Goal: Information Seeking & Learning: Learn about a topic

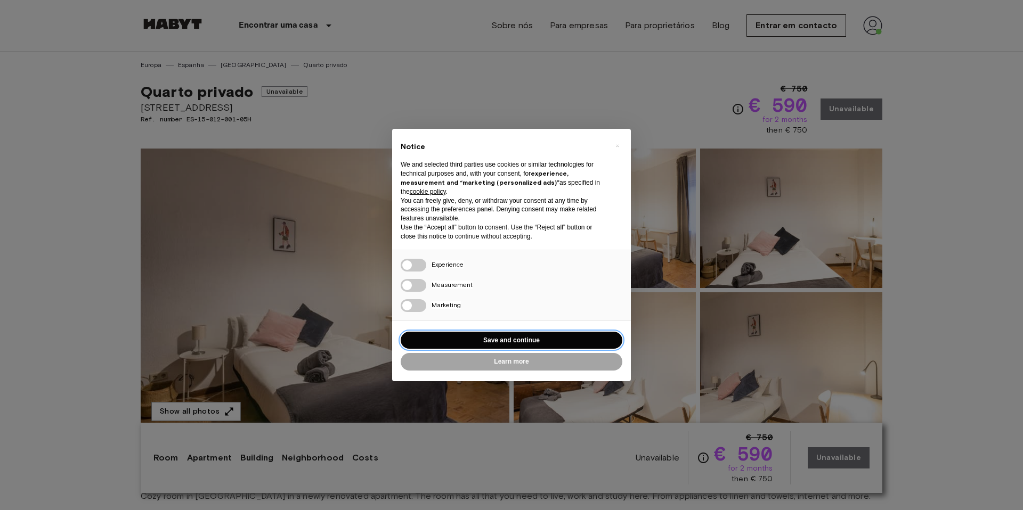
click at [515, 338] on button "Save and continue" at bounding box center [512, 341] width 222 height 18
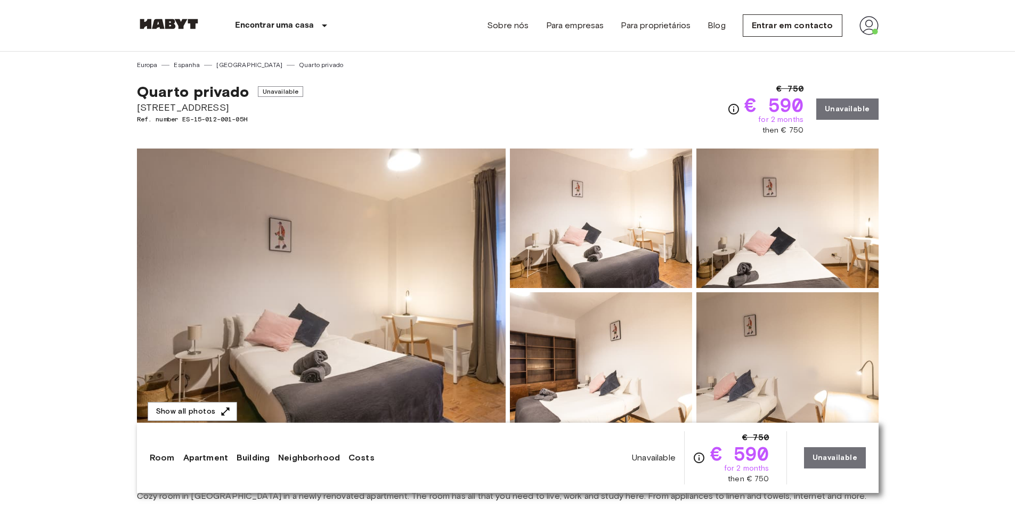
click at [365, 330] on img at bounding box center [321, 290] width 369 height 283
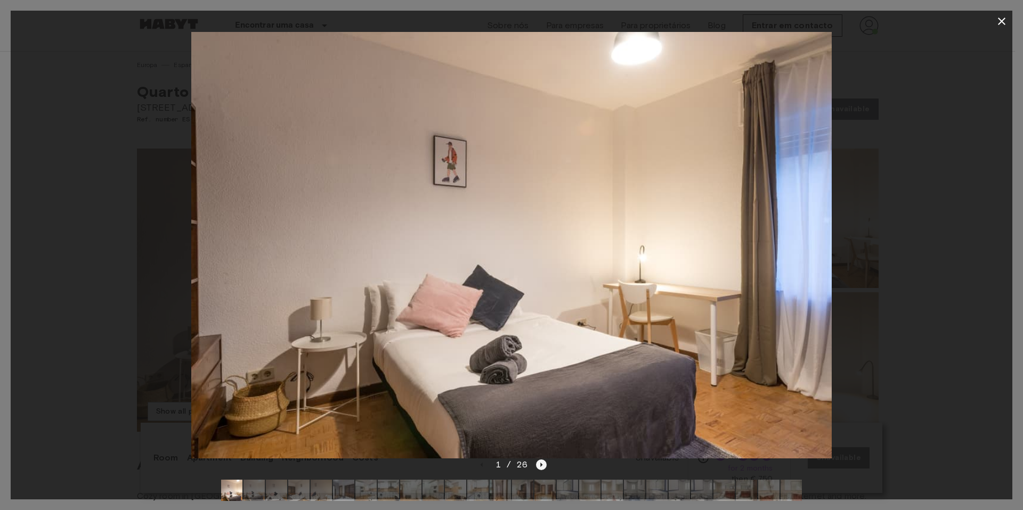
click at [539, 464] on icon "Next image" at bounding box center [541, 465] width 11 height 11
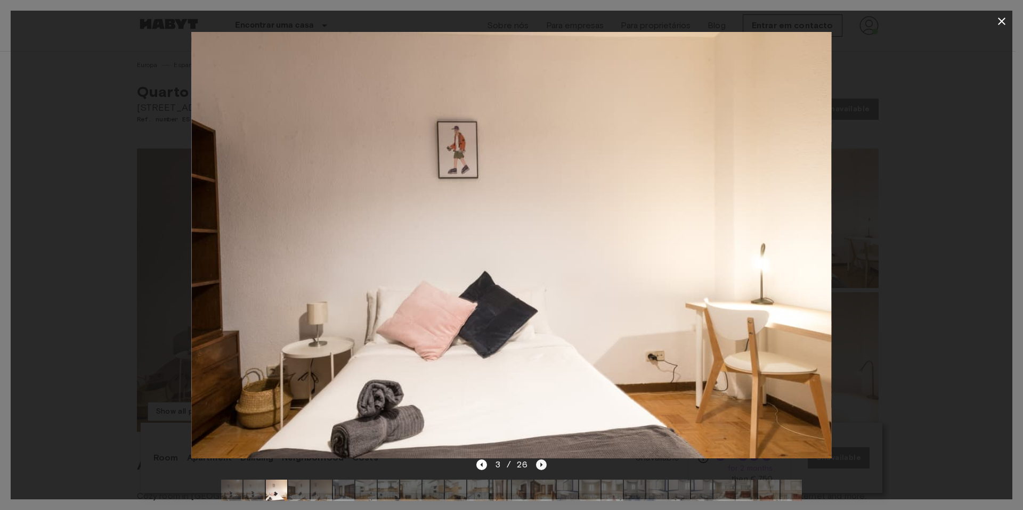
click at [539, 465] on icon "Next image" at bounding box center [541, 465] width 11 height 11
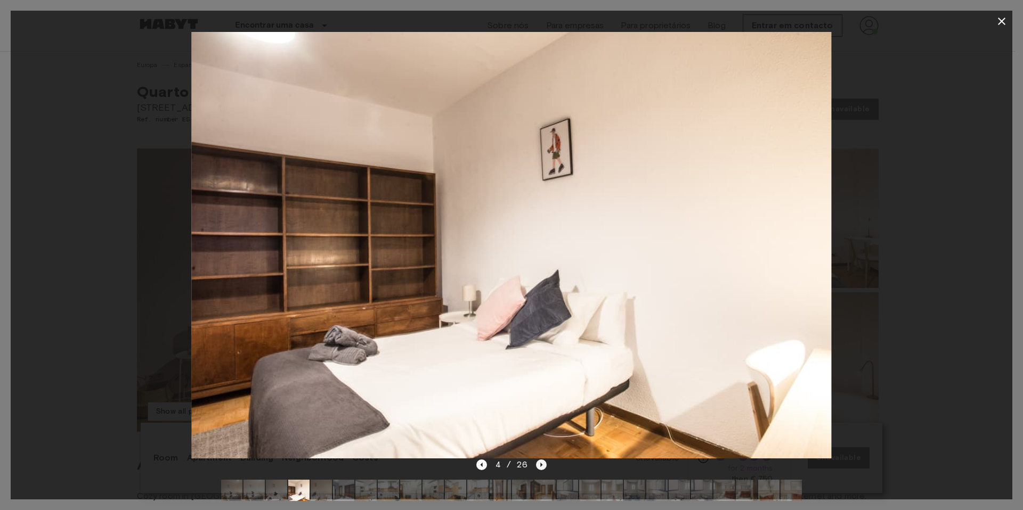
click at [539, 465] on icon "Next image" at bounding box center [541, 465] width 11 height 11
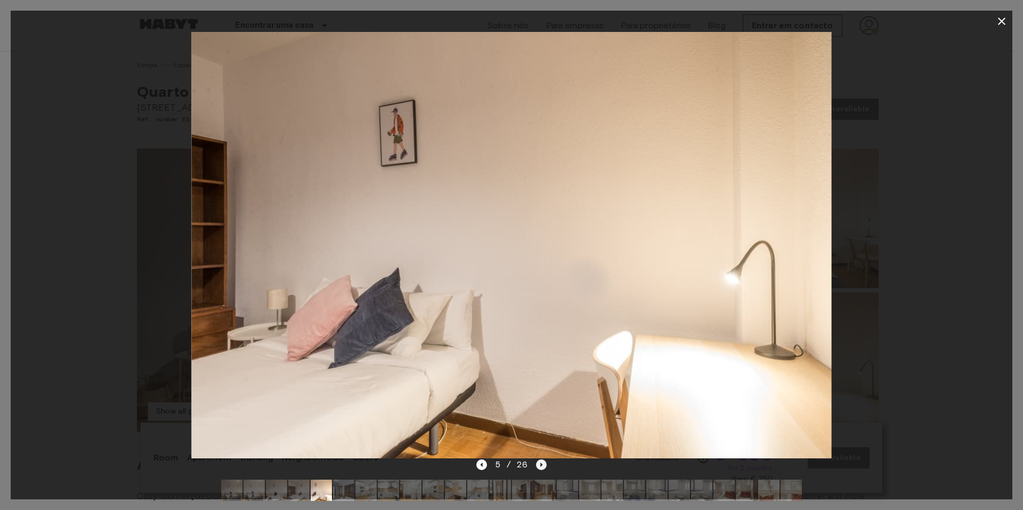
click at [539, 465] on icon "Next image" at bounding box center [541, 465] width 11 height 11
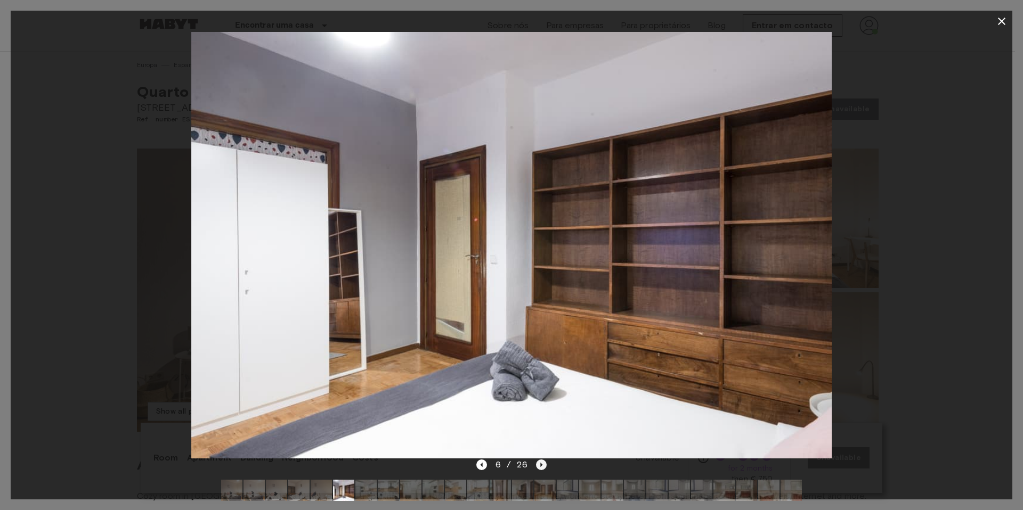
click at [539, 465] on icon "Next image" at bounding box center [541, 465] width 11 height 11
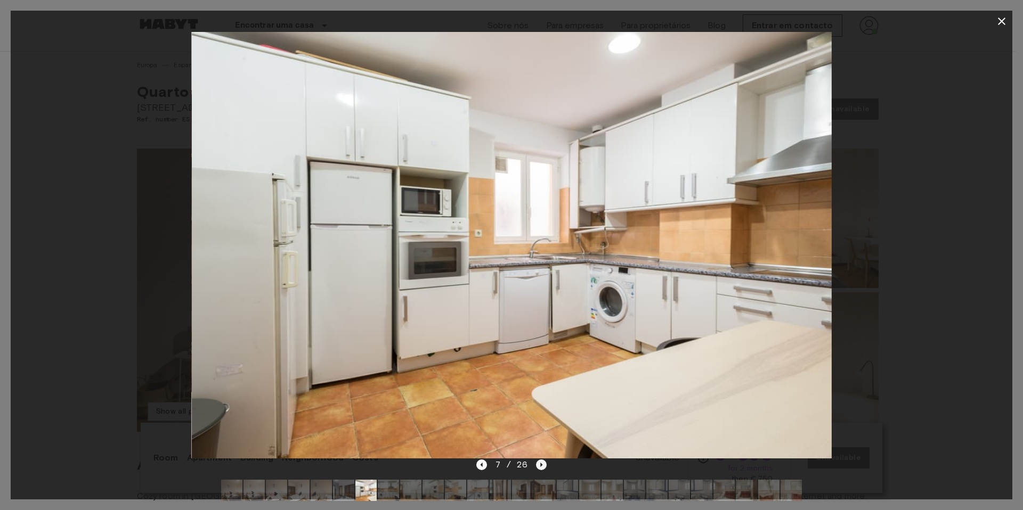
click at [539, 465] on icon "Next image" at bounding box center [541, 465] width 11 height 11
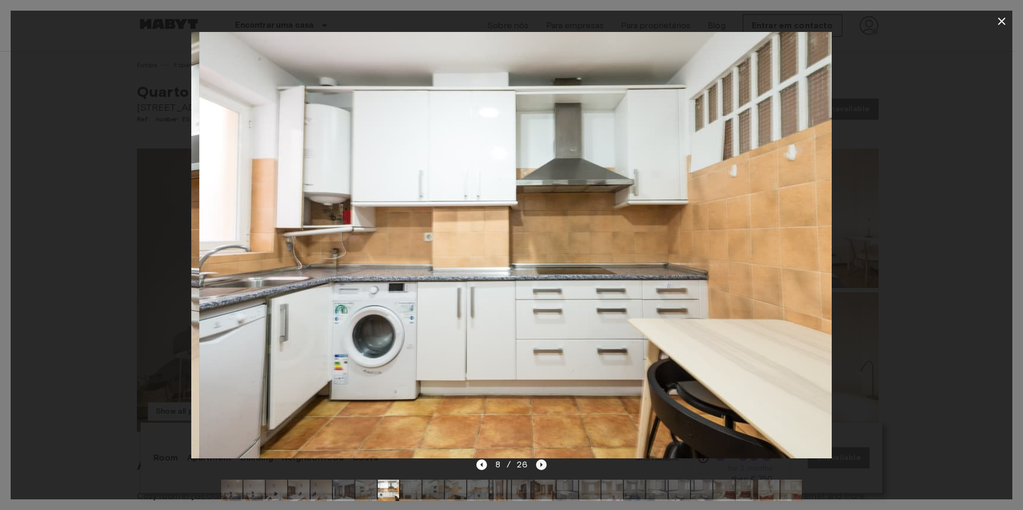
click at [539, 465] on icon "Next image" at bounding box center [541, 465] width 11 height 11
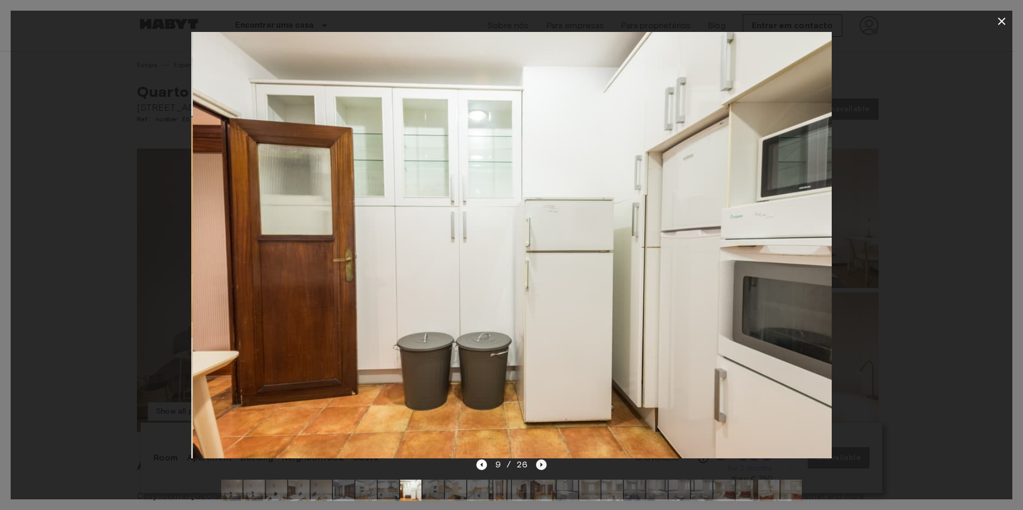
click at [539, 465] on icon "Next image" at bounding box center [541, 465] width 11 height 11
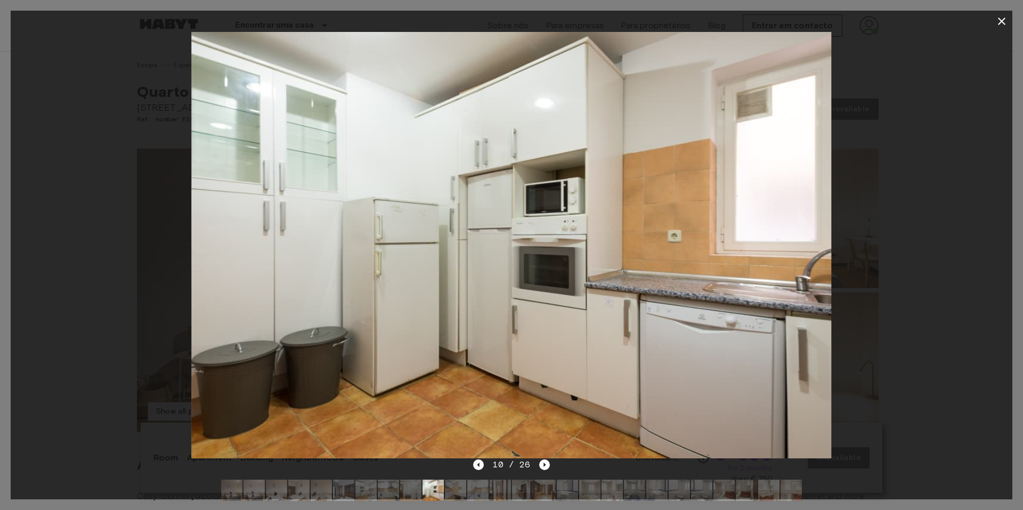
drag, startPoint x: 1002, startPoint y: 23, endPoint x: 989, endPoint y: 30, distance: 14.3
click at [1001, 23] on icon "button" at bounding box center [1001, 21] width 13 height 13
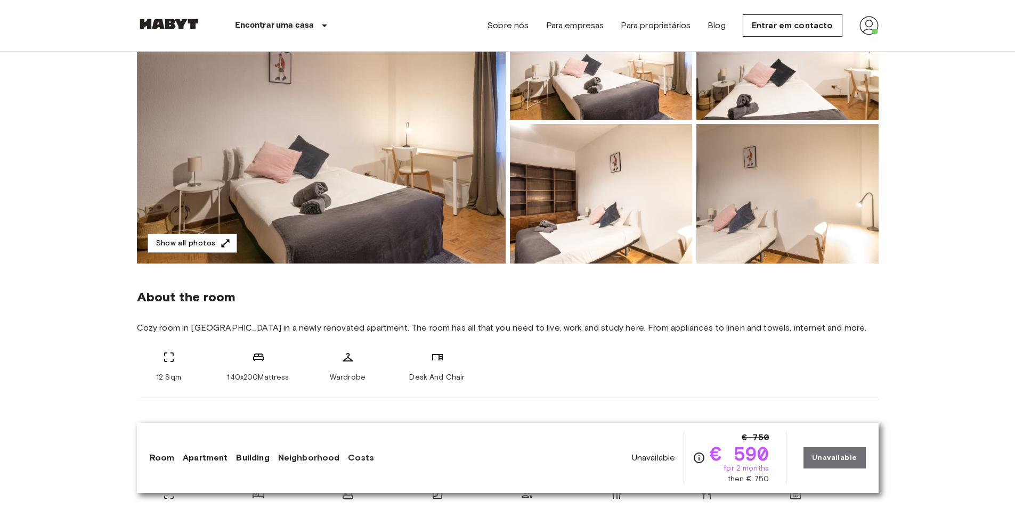
scroll to position [41, 0]
